Goal: Task Accomplishment & Management: Use online tool/utility

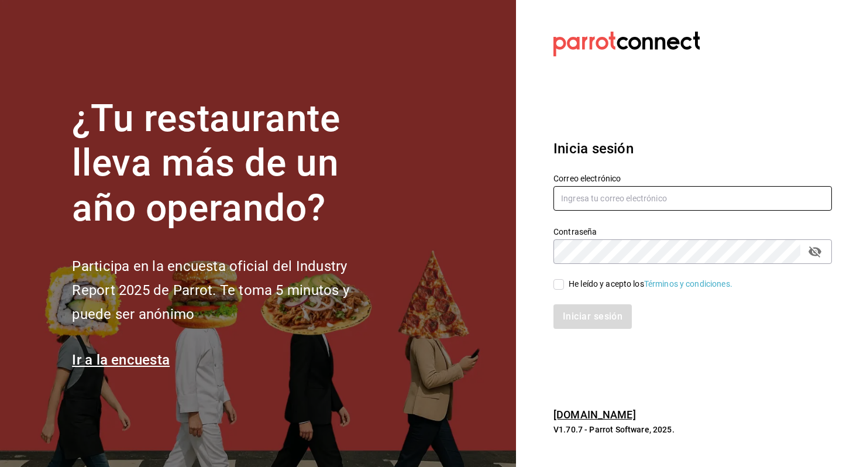
click at [629, 205] on input "text" at bounding box center [692, 198] width 278 height 25
type input "allanmorletaguirre@gmail.com"
click at [595, 287] on div "He leído y acepto los Términos y condiciones." at bounding box center [651, 284] width 164 height 12
click at [564, 287] on input "He leído y acepto los Términos y condiciones." at bounding box center [558, 284] width 11 height 11
checkbox input "true"
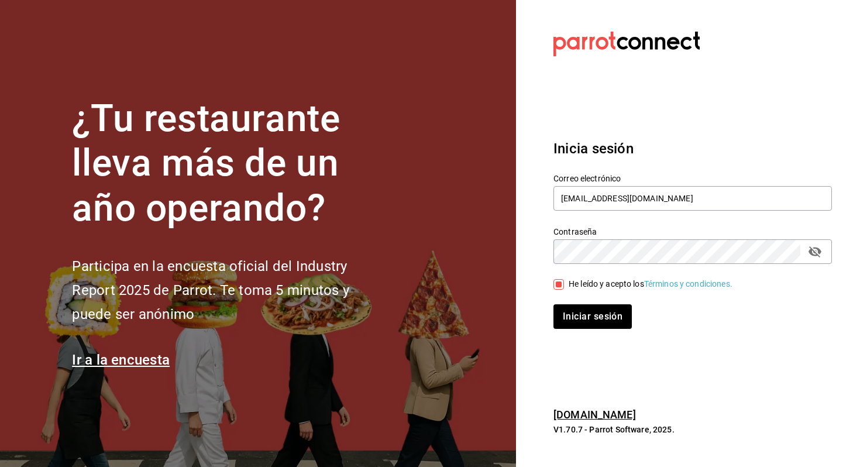
click at [581, 304] on div "Iniciar sesión" at bounding box center [685, 309] width 292 height 39
click at [579, 308] on button "Iniciar sesión" at bounding box center [593, 316] width 80 height 25
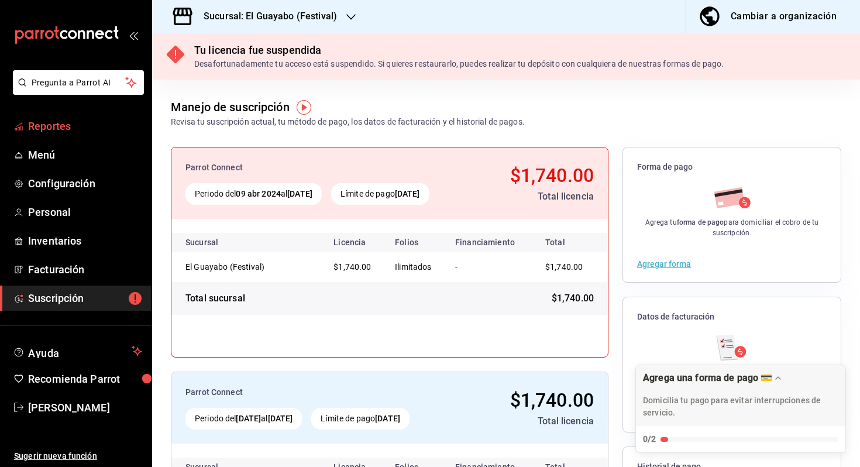
click at [92, 130] on span "Reportes" at bounding box center [85, 126] width 114 height 16
click at [79, 129] on span "Reportes" at bounding box center [85, 126] width 114 height 16
click at [50, 132] on span "Reportes" at bounding box center [85, 126] width 114 height 16
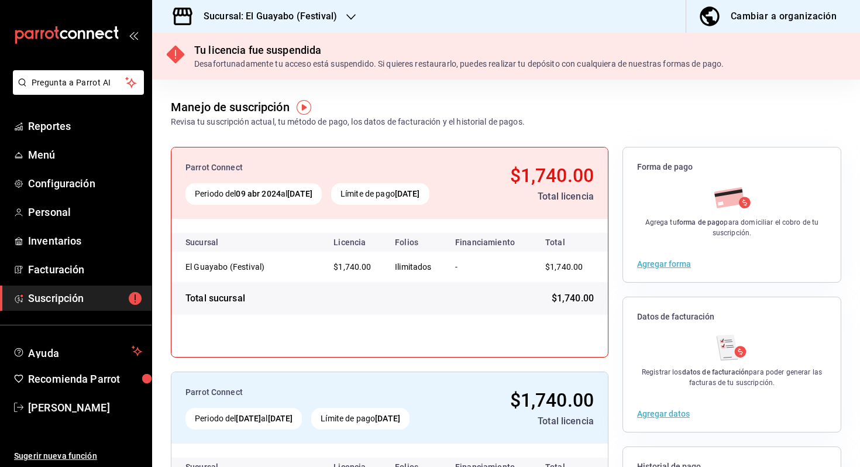
click at [306, 18] on h3 "Sucursal: El Guayabo (Festival)" at bounding box center [265, 16] width 143 height 14
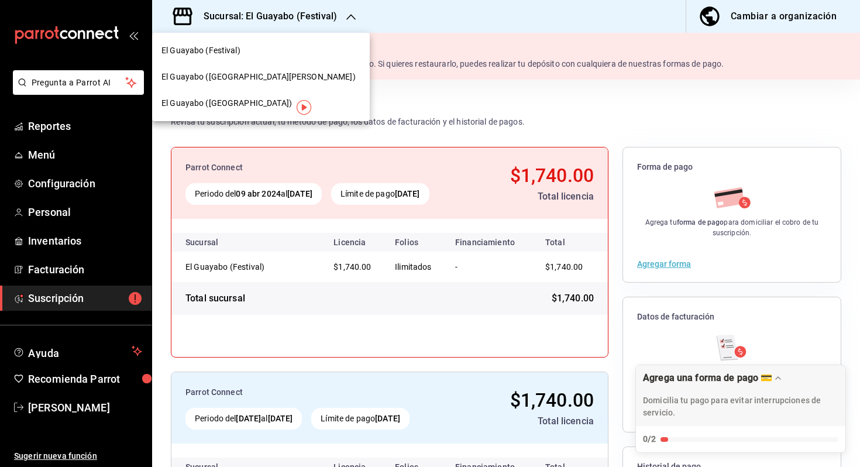
click at [240, 105] on span "El Guayabo (Villa Española)" at bounding box center [226, 103] width 130 height 12
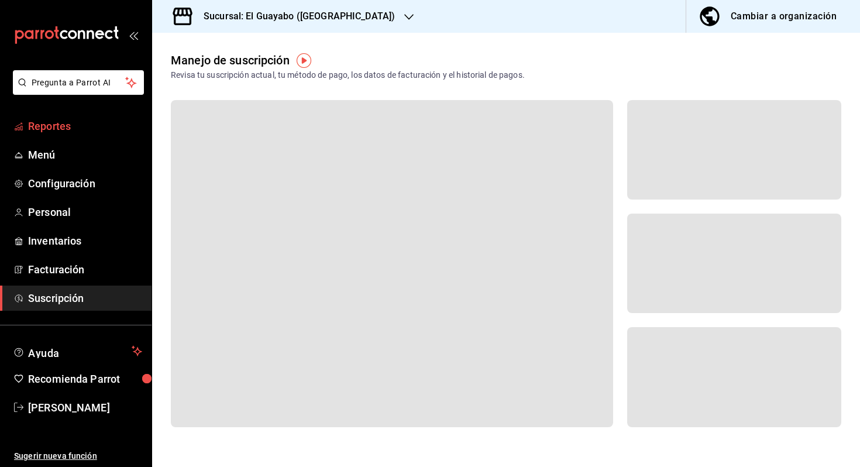
click at [82, 125] on span "Reportes" at bounding box center [85, 126] width 114 height 16
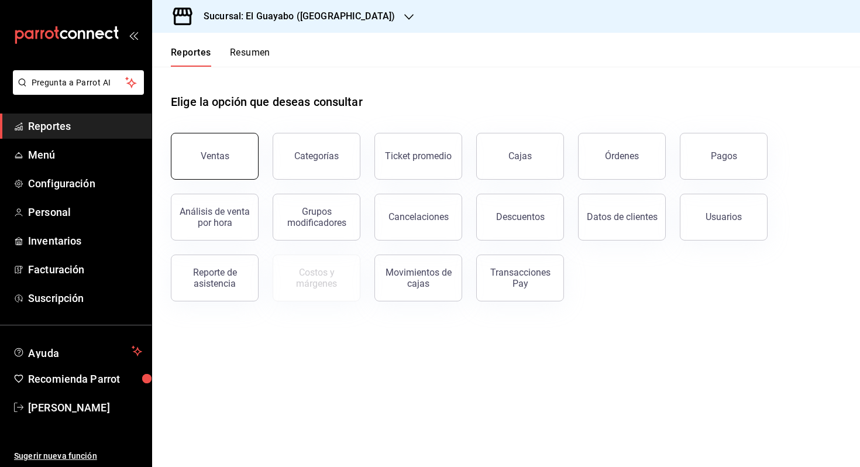
click at [236, 153] on button "Ventas" at bounding box center [215, 156] width 88 height 47
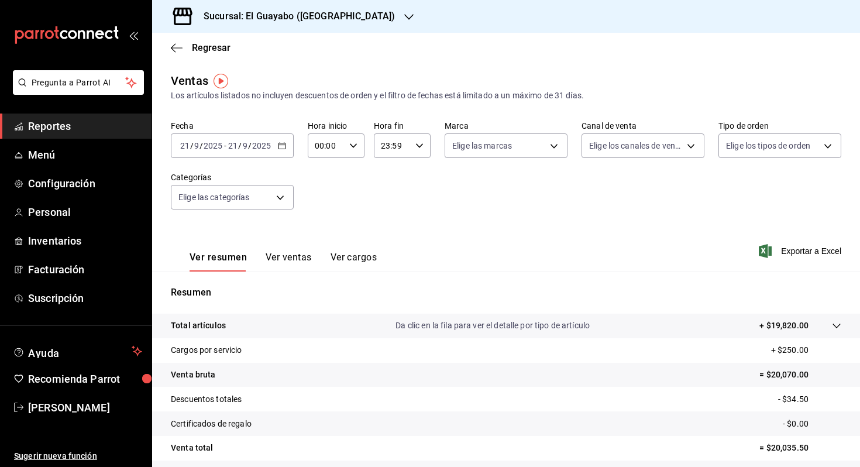
click at [255, 142] on input "2025" at bounding box center [262, 145] width 20 height 9
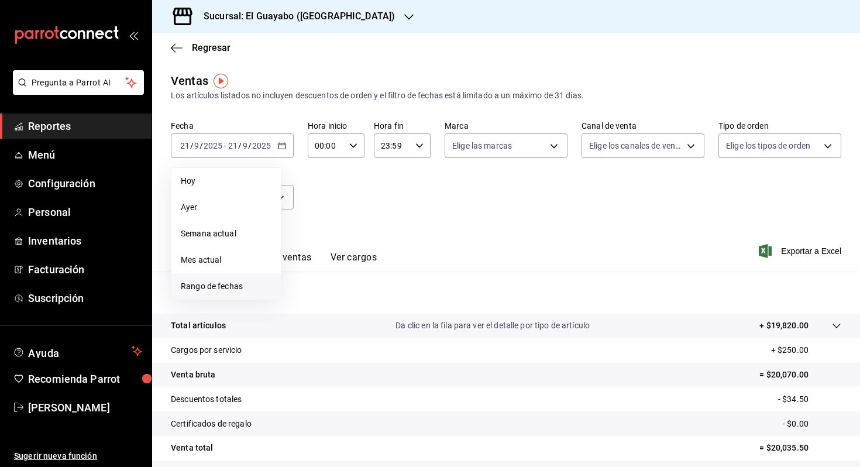
click at [228, 285] on span "Rango de fechas" at bounding box center [226, 286] width 91 height 12
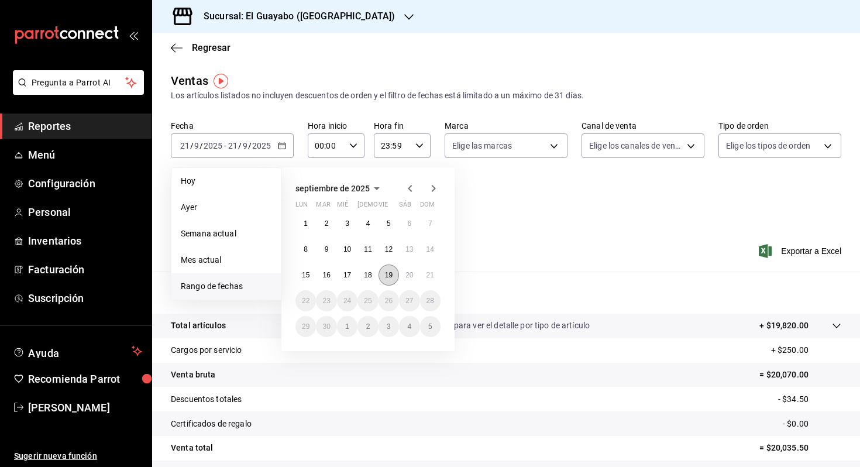
click at [388, 266] on button "19" at bounding box center [388, 274] width 20 height 21
click at [426, 266] on button "21" at bounding box center [430, 274] width 20 height 21
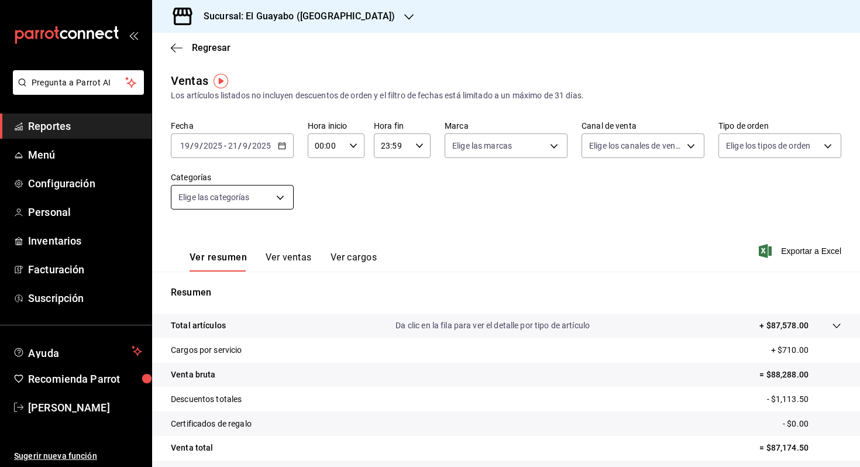
click at [269, 200] on body "Pregunta a Parrot AI Reportes Menú Configuración Personal Inventarios Facturaci…" at bounding box center [430, 233] width 860 height 467
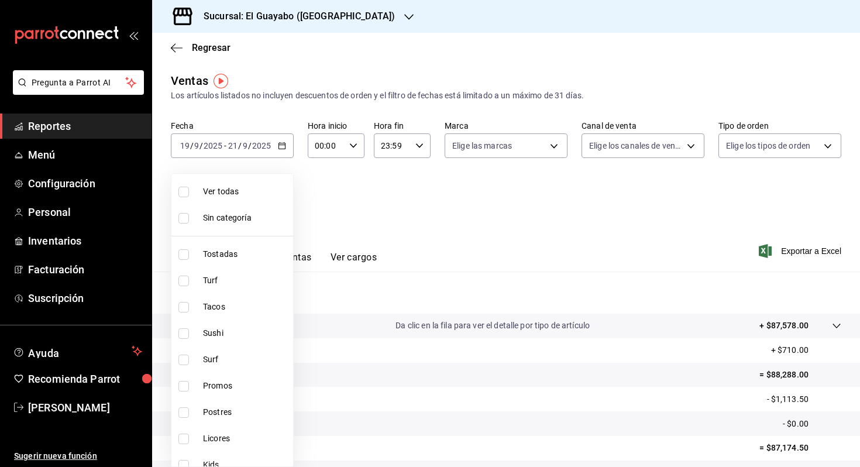
scroll to position [170, 0]
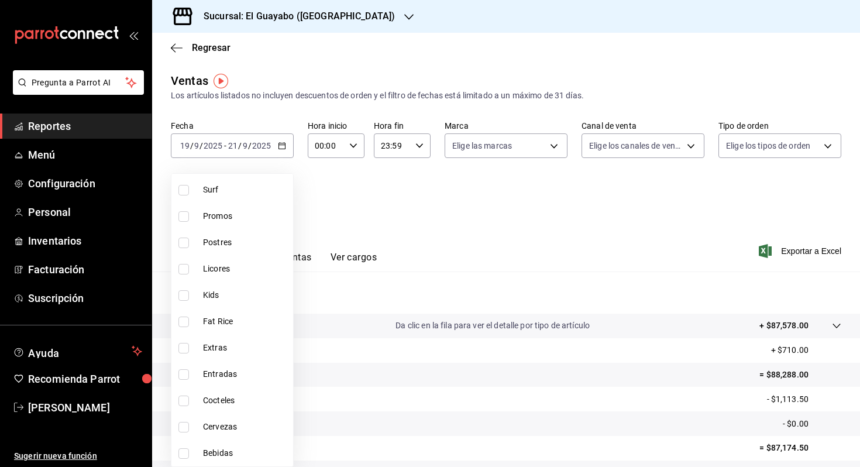
click at [208, 421] on span "Cervezas" at bounding box center [245, 427] width 85 height 12
type input "77c64ae5-b24d-4245-bdb3-7e75609d61e6"
checkbox input "true"
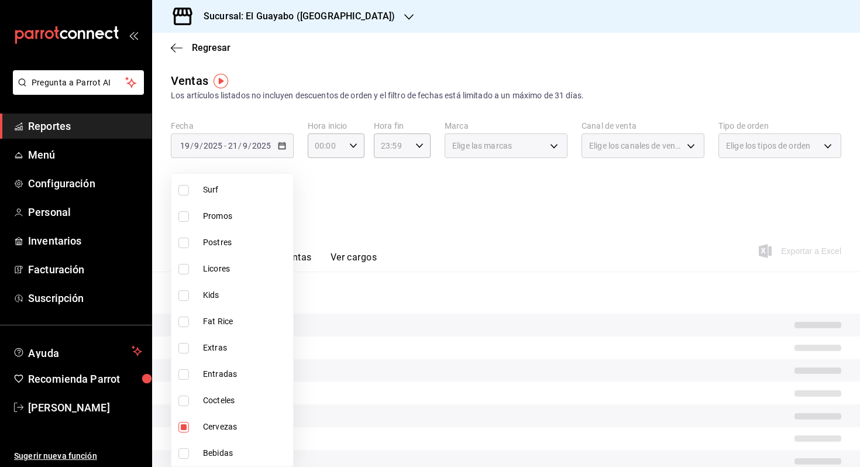
click at [403, 204] on div at bounding box center [430, 233] width 860 height 467
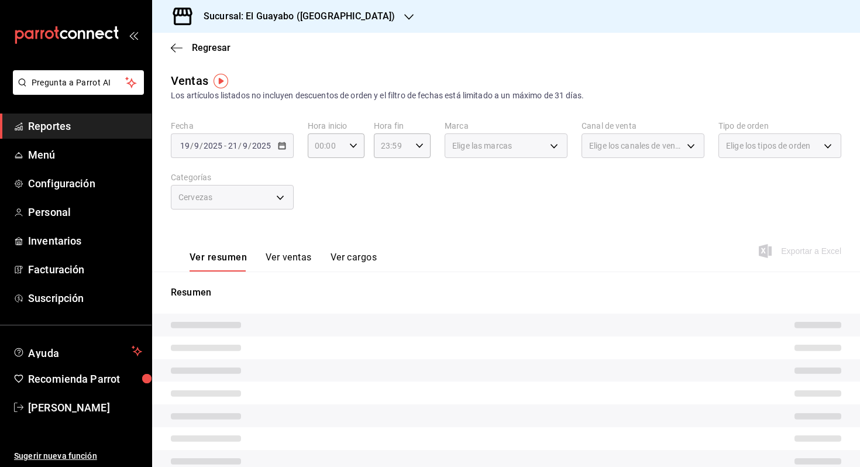
click at [284, 252] on button "Ver ventas" at bounding box center [289, 262] width 46 height 20
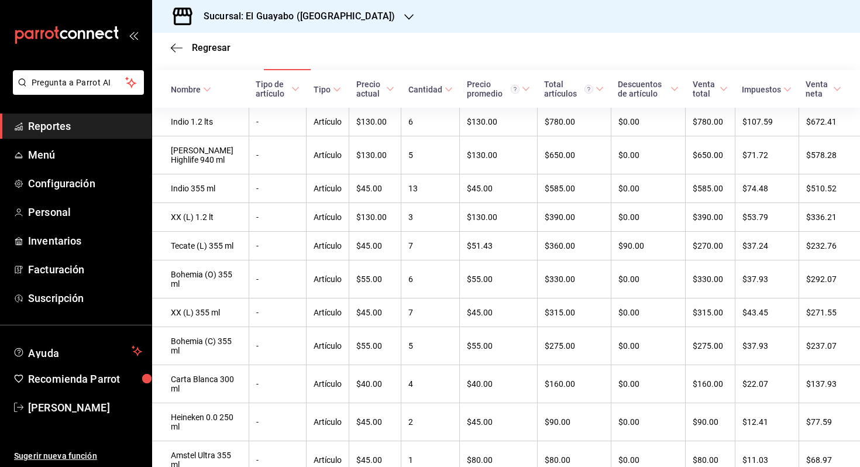
scroll to position [200, 0]
